Goal: Find specific page/section: Find specific page/section

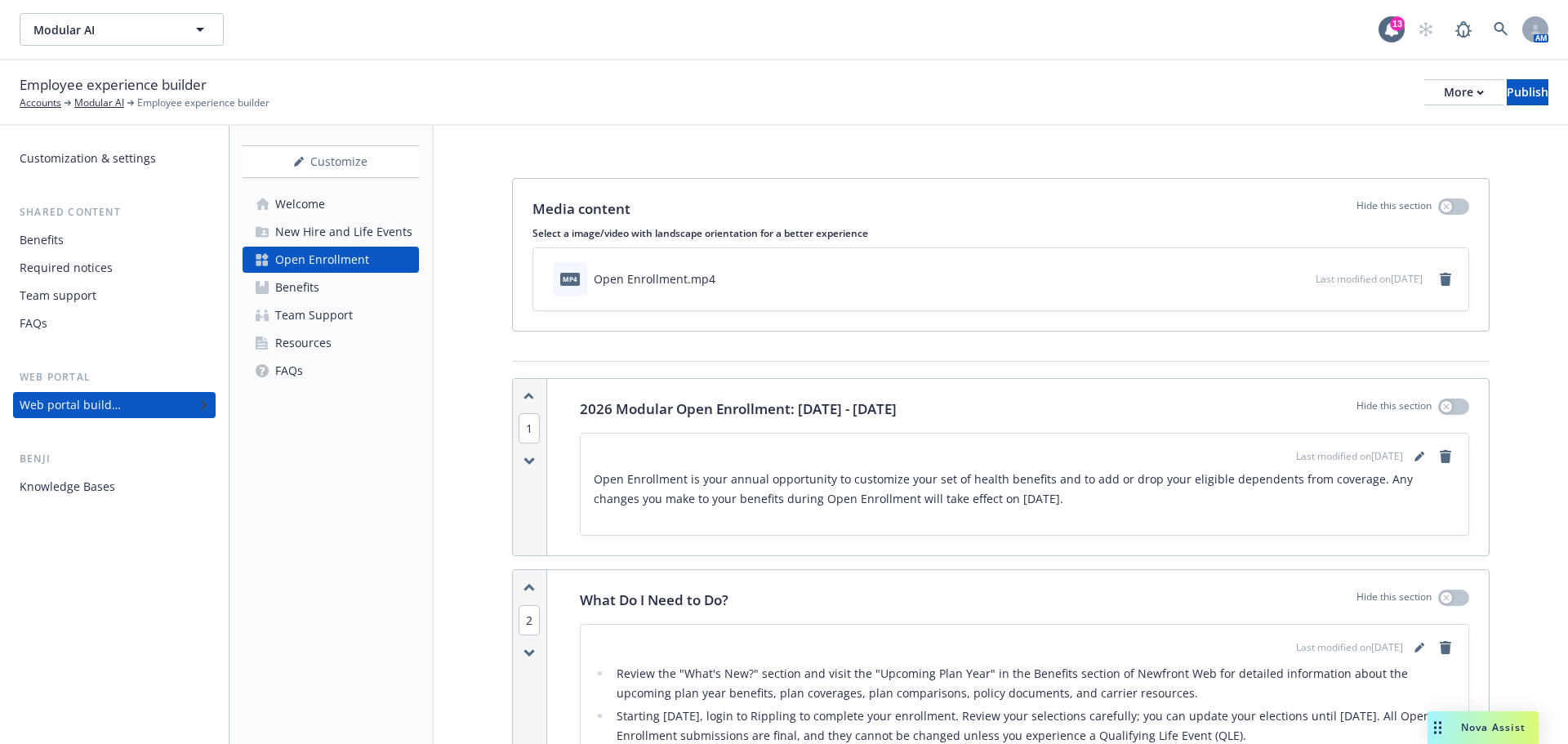
click at [874, 23] on div "Modular AI Modular AI" at bounding box center [699, 29] width 1358 height 33
click at [874, 22] on div "Modular AI Modular AI" at bounding box center [699, 29] width 1358 height 33
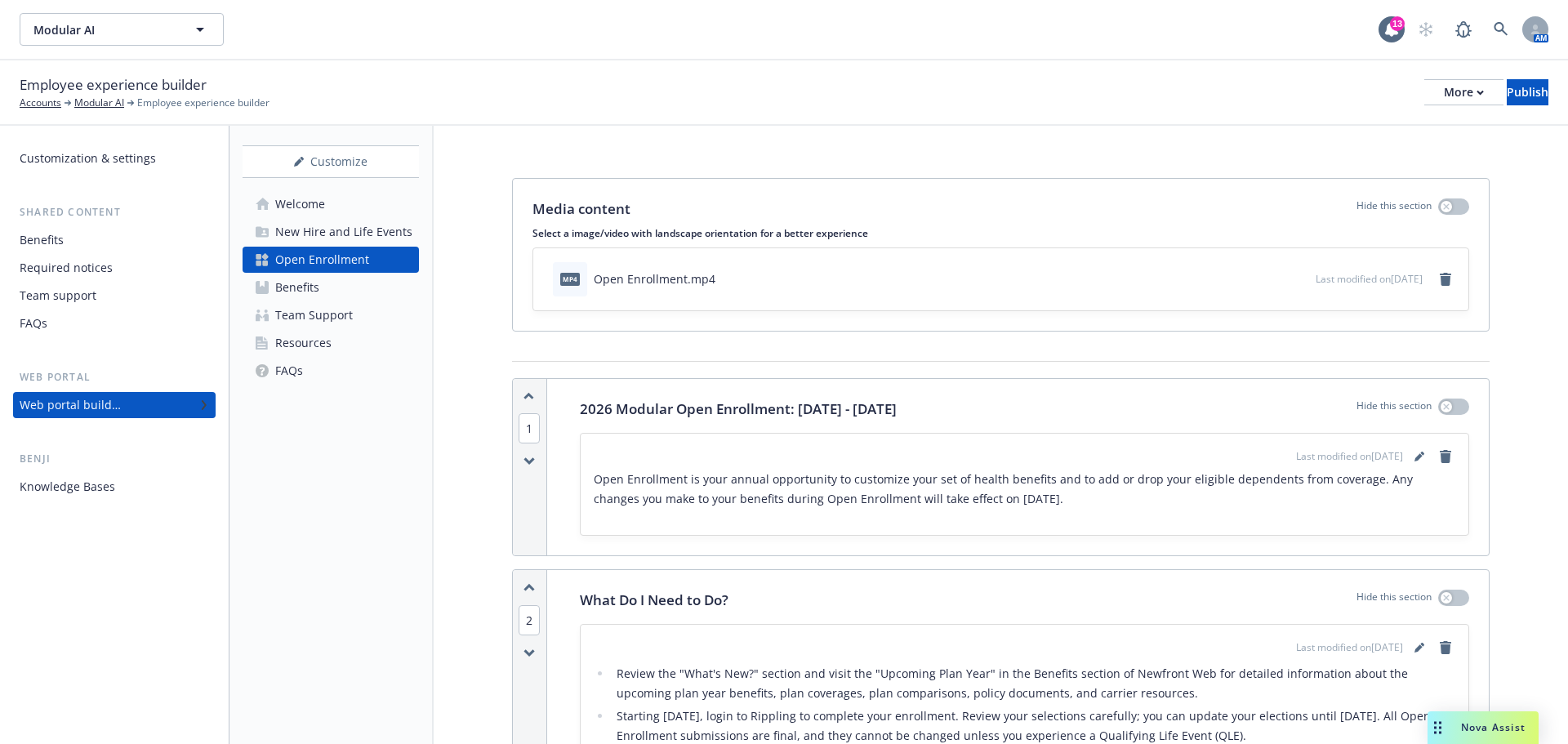
click at [869, 13] on div "Modular AI Modular AI" at bounding box center [699, 29] width 1358 height 33
click at [826, 27] on div "Modular AI Modular AI" at bounding box center [699, 29] width 1358 height 33
click at [321, 354] on div "Resources" at bounding box center [303, 343] width 56 height 26
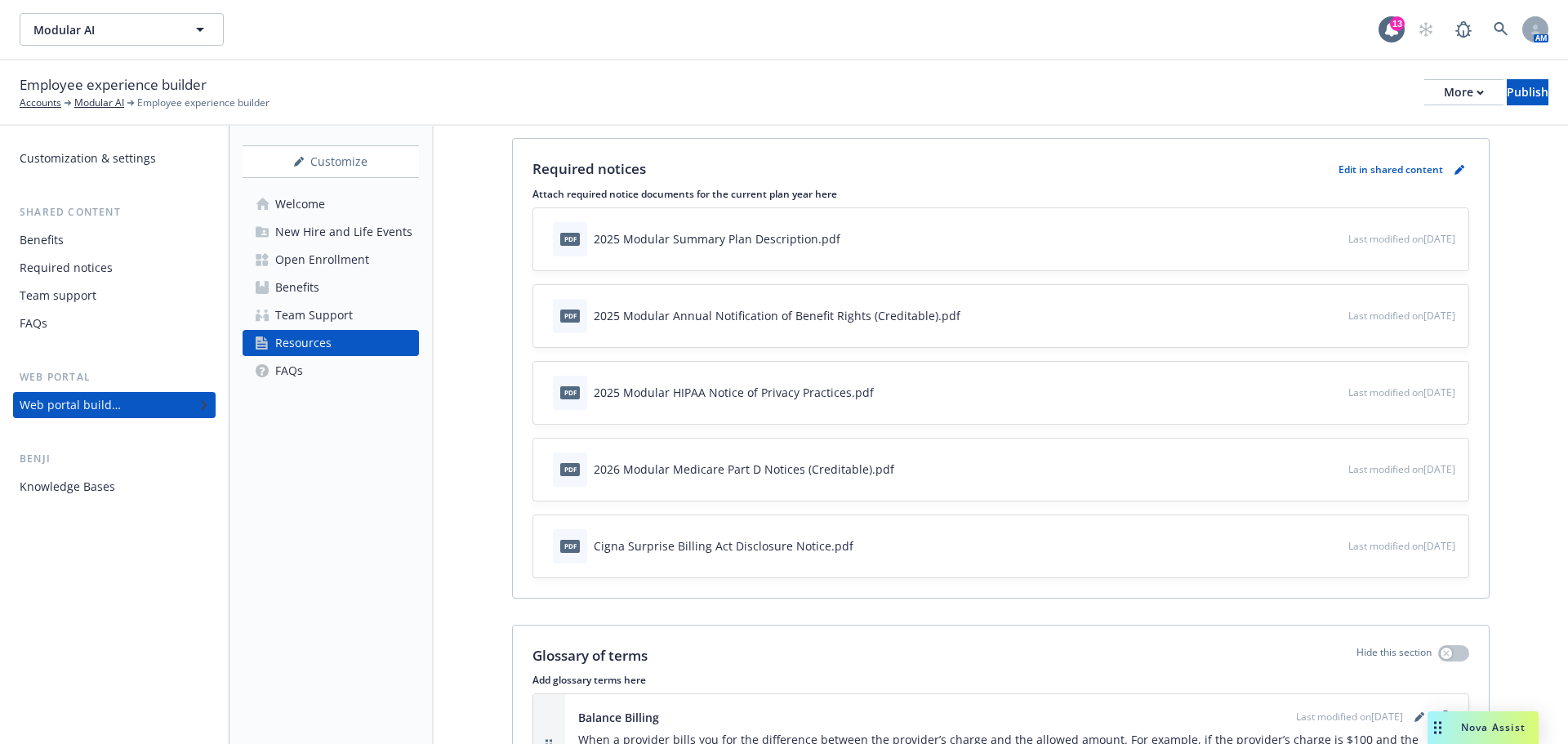
scroll to position [327, 0]
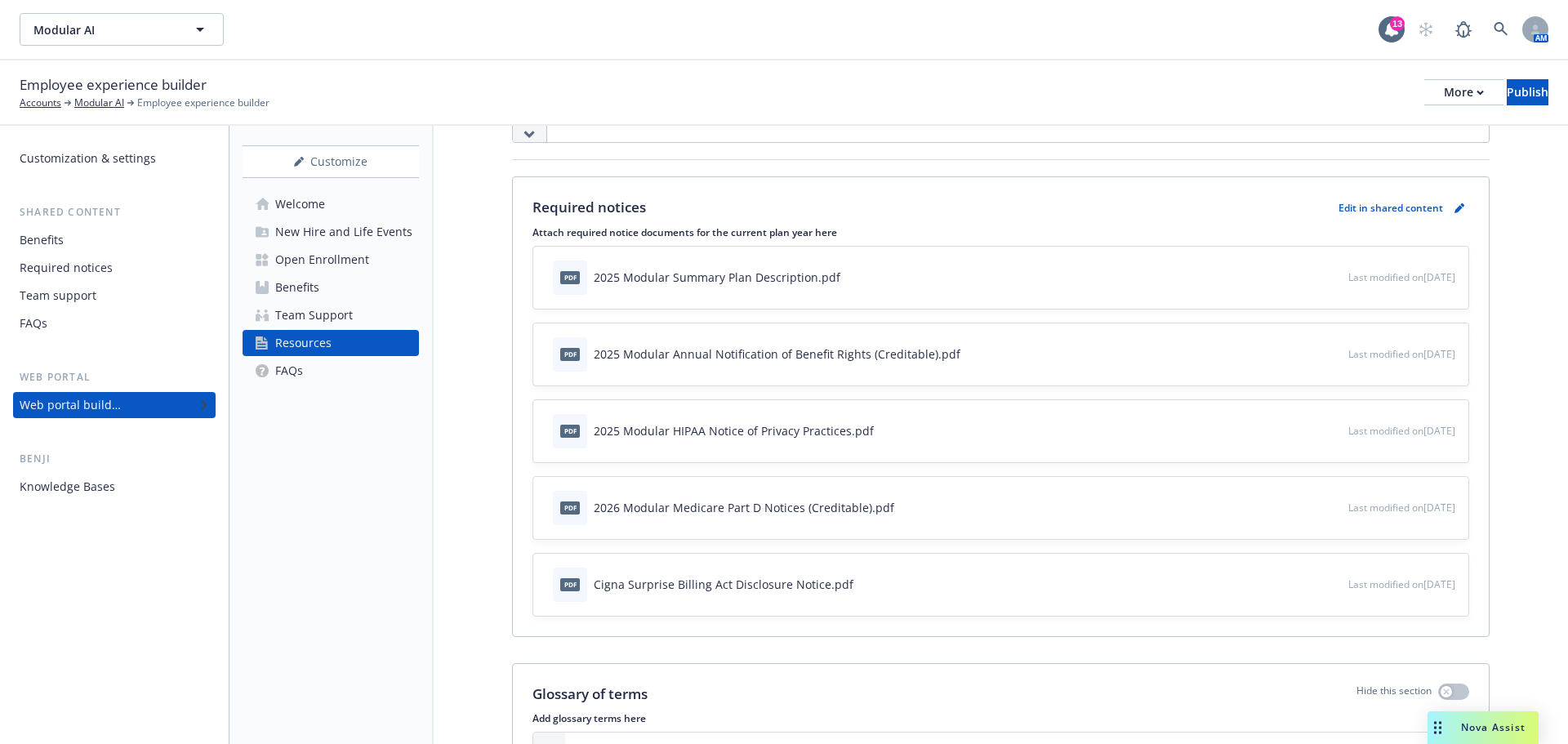
click at [358, 233] on div "New Hire and Life Events" at bounding box center [343, 231] width 137 height 26
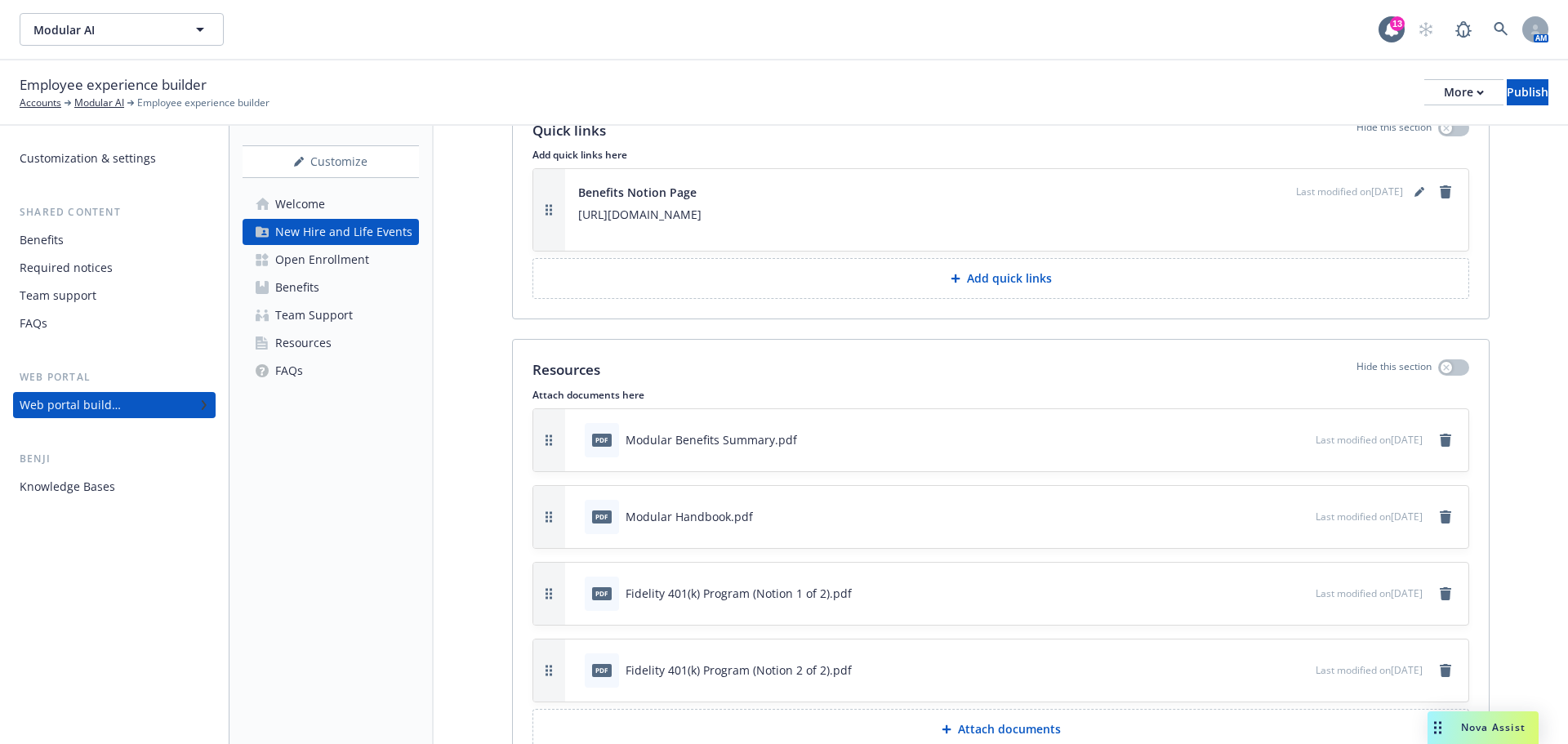
scroll to position [2565, 0]
